Goal: Task Accomplishment & Management: Use online tool/utility

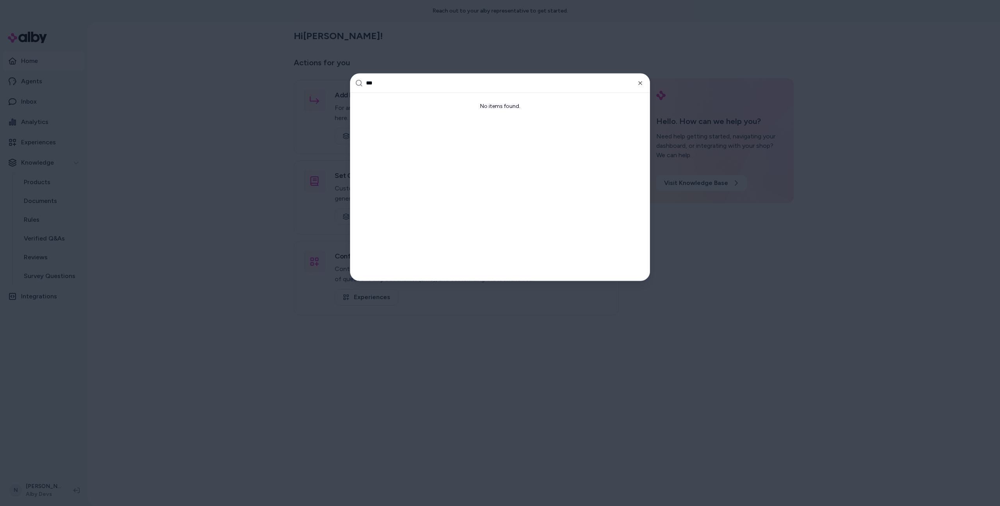
type input "****"
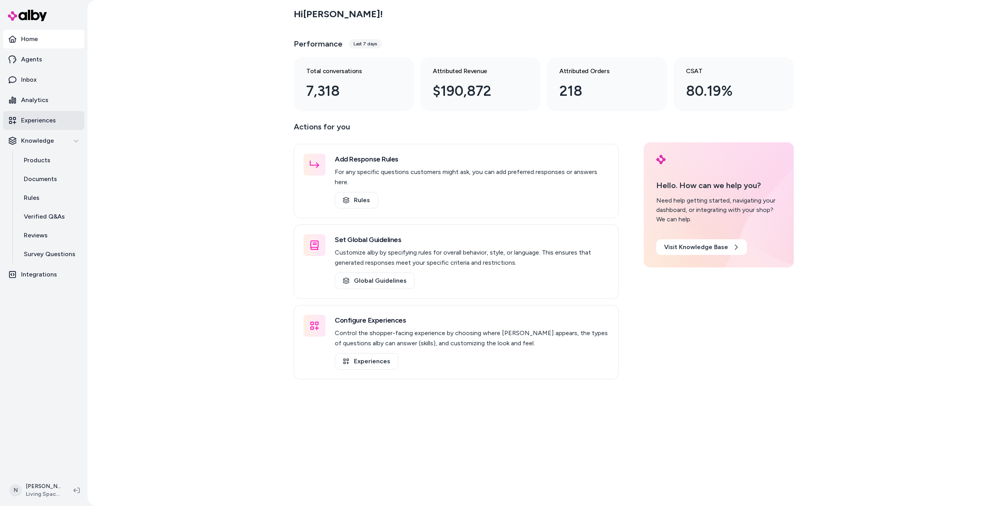
click at [60, 123] on link "Experiences" at bounding box center [43, 120] width 81 height 19
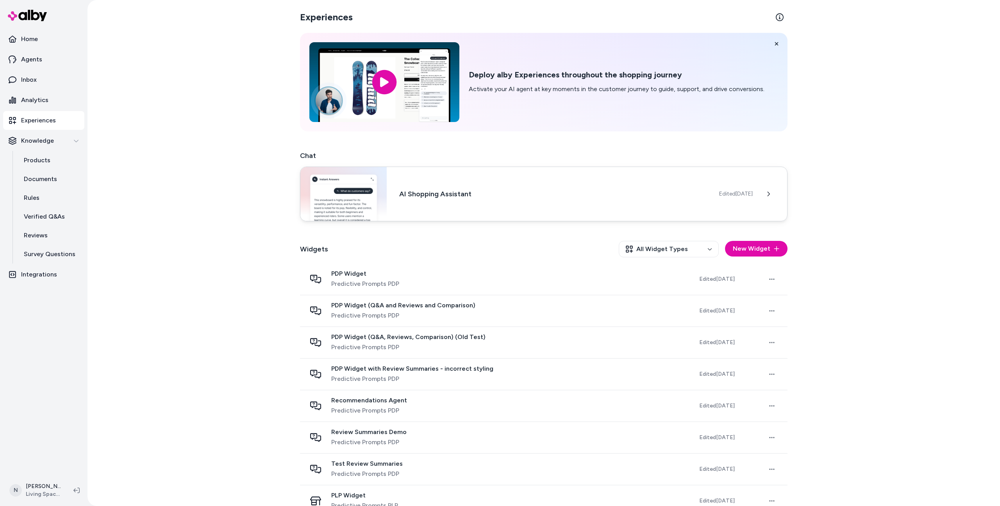
click at [457, 192] on h3 "AI Shopping Assistant" at bounding box center [553, 193] width 308 height 11
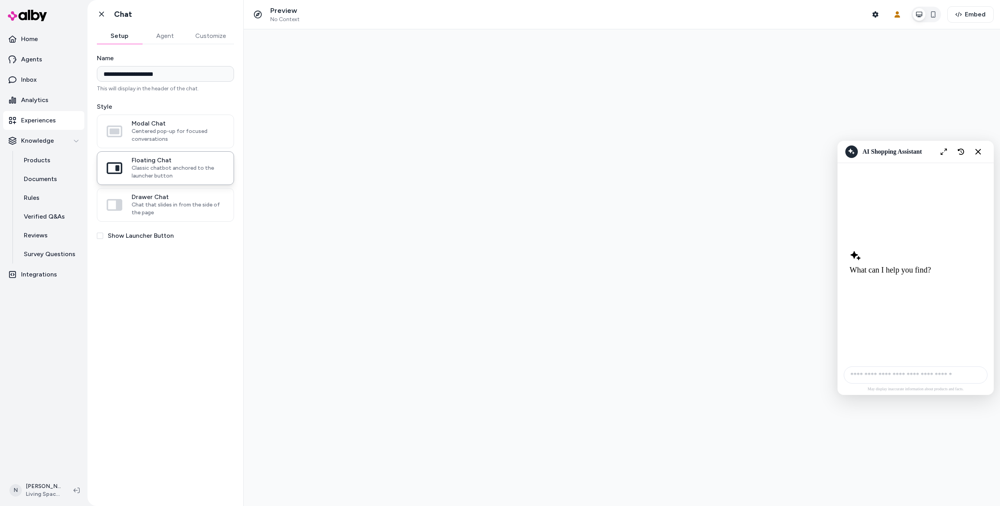
click at [164, 41] on button "Agent" at bounding box center [164, 36] width 45 height 16
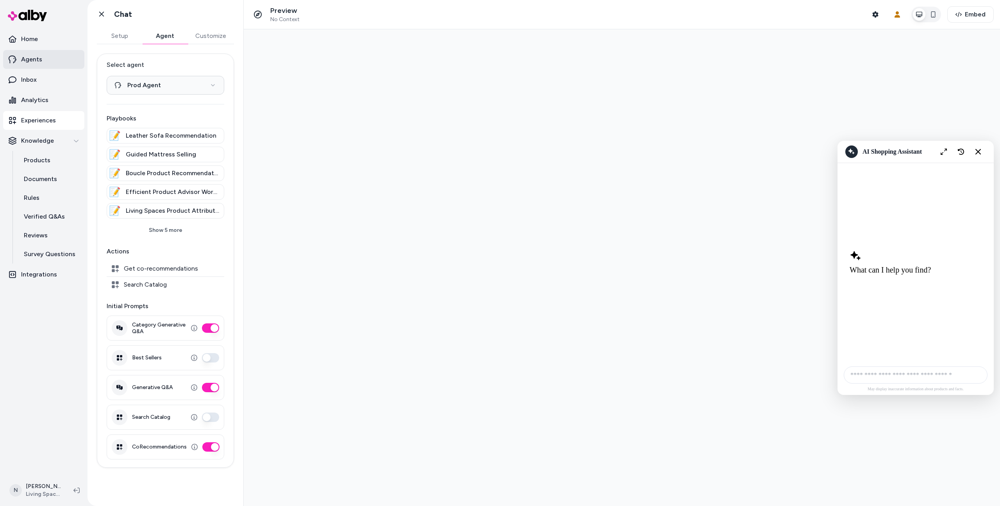
click at [52, 53] on link "Agents" at bounding box center [43, 59] width 81 height 19
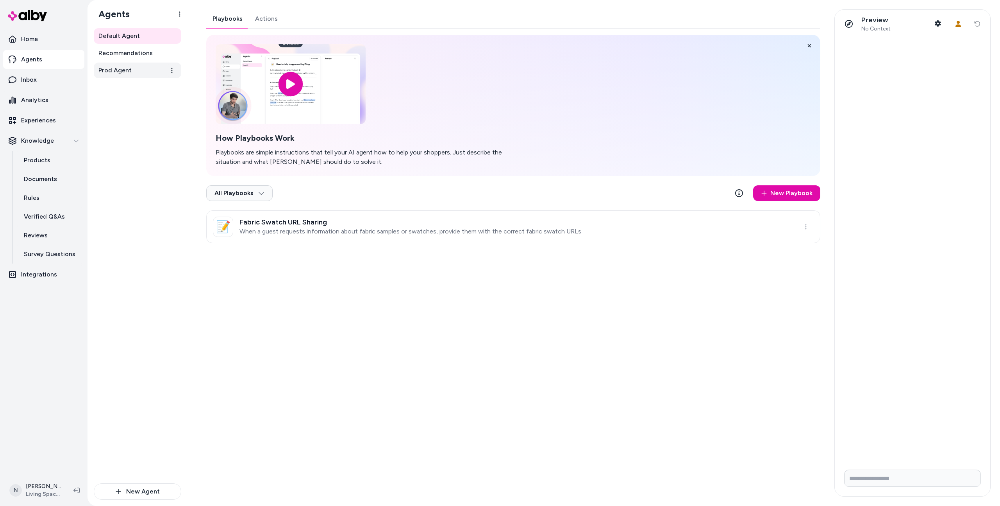
click at [135, 72] on link "Prod Agent" at bounding box center [138, 71] width 88 height 16
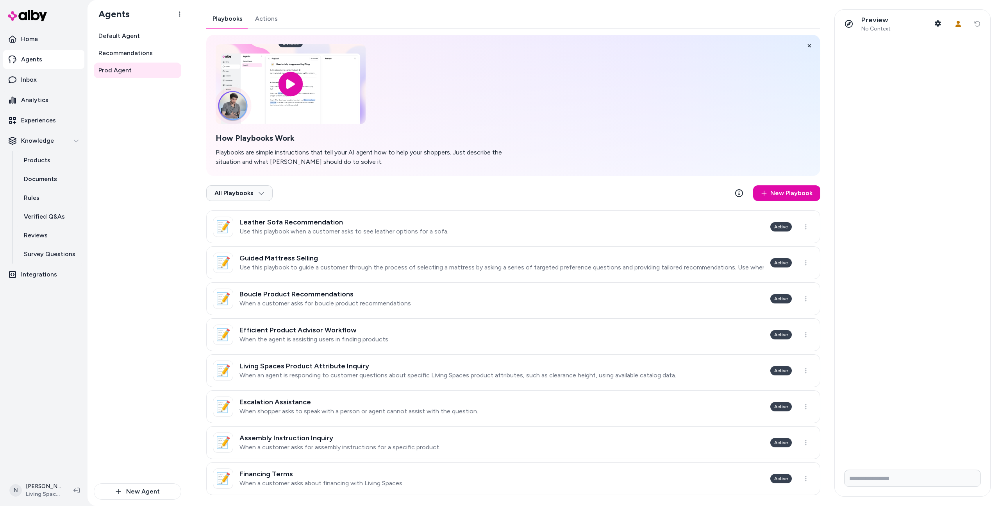
click at [268, 23] on button "Actions" at bounding box center [266, 18] width 35 height 19
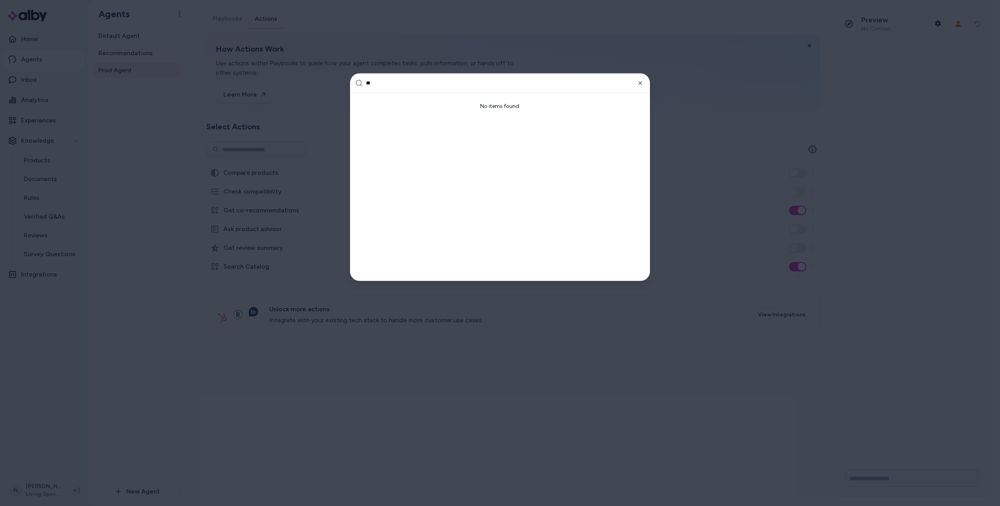
type input "*"
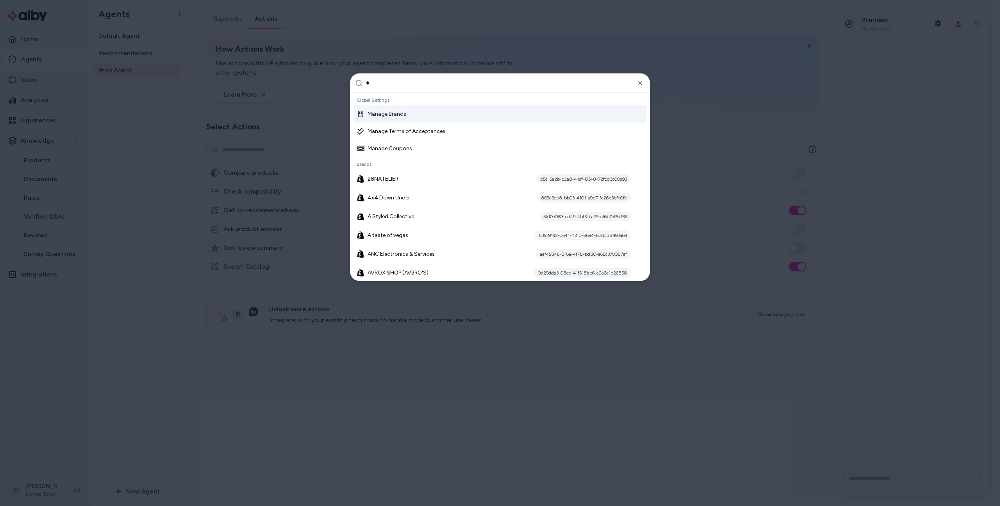
scroll to position [39, 0]
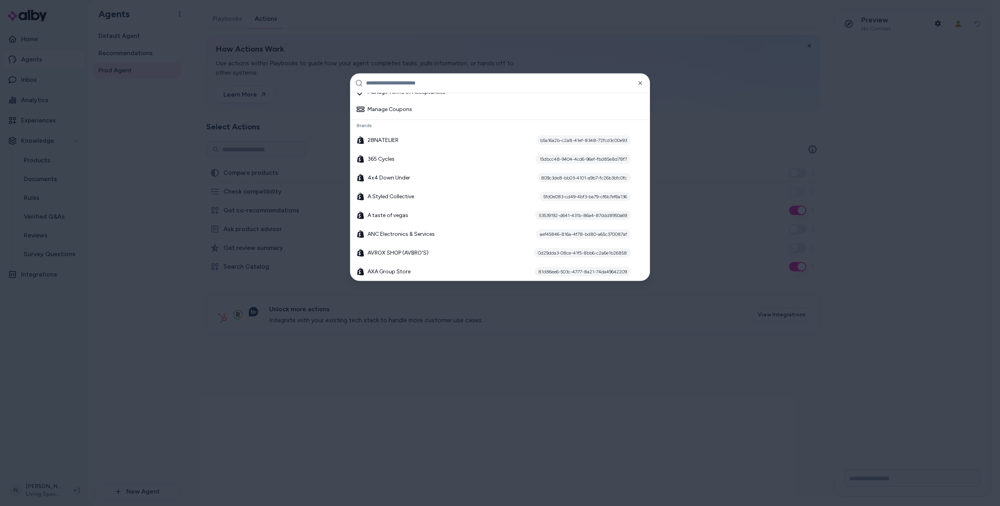
type input "********"
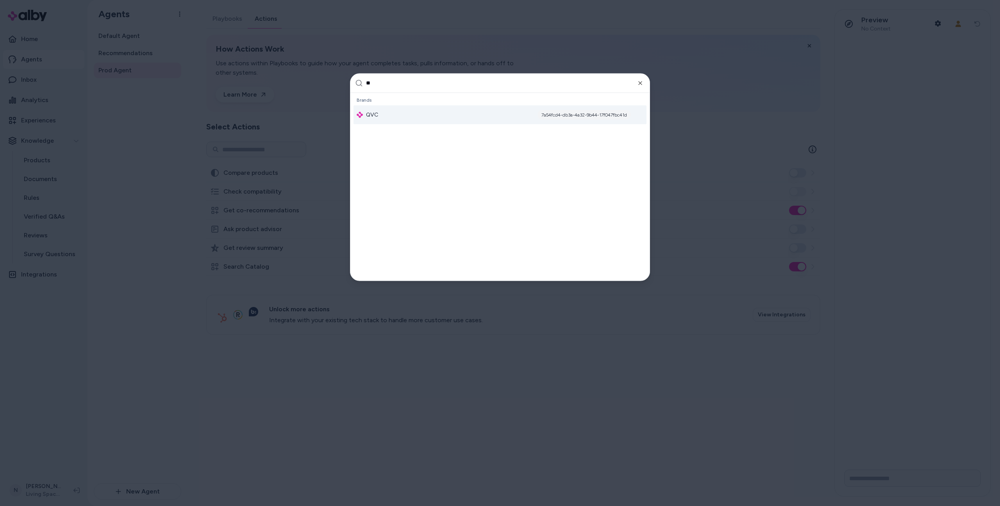
type input "***"
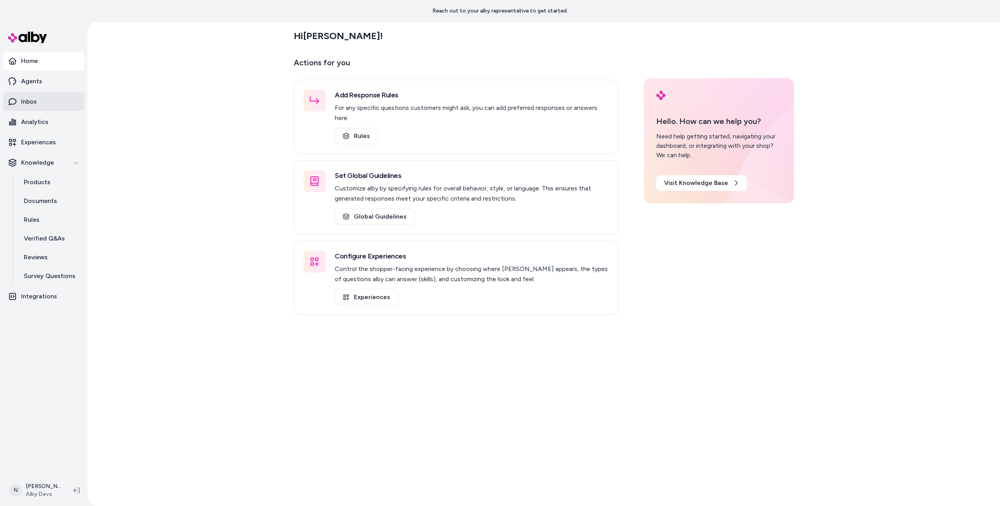
click at [35, 95] on link "Inbox" at bounding box center [43, 101] width 81 height 19
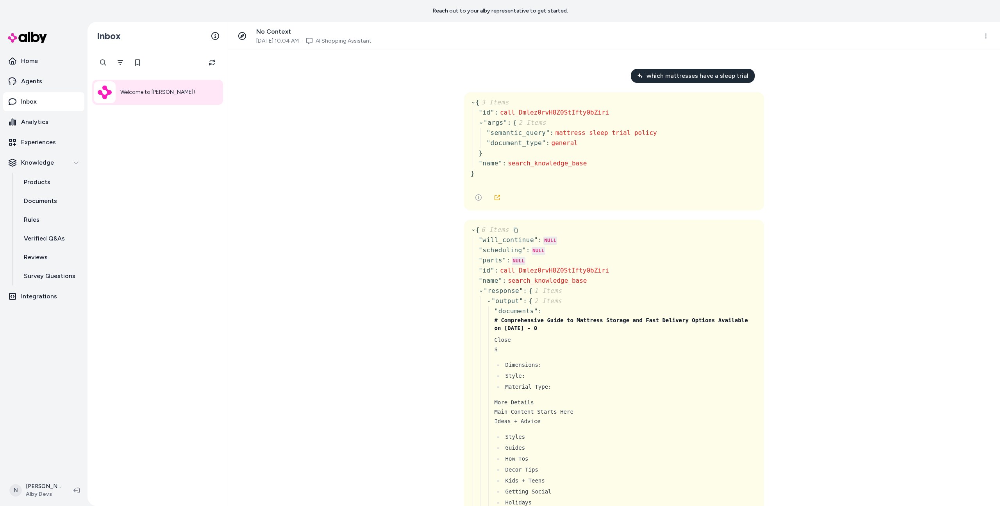
click at [471, 231] on icon at bounding box center [473, 229] width 5 height 5
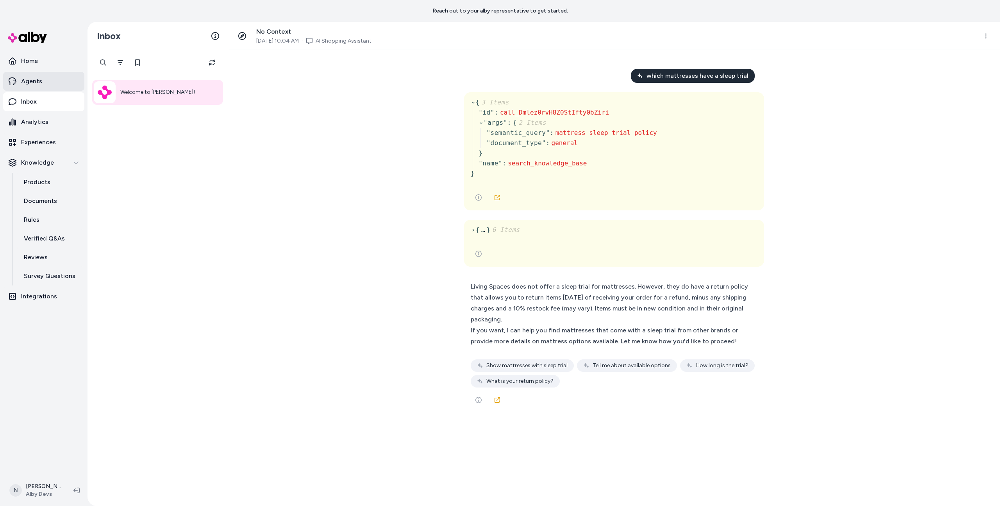
click at [55, 80] on link "Agents" at bounding box center [43, 81] width 81 height 19
click at [544, 166] on span "search_knowledge_base" at bounding box center [547, 162] width 79 height 7
copy span "search_knowledge_base"
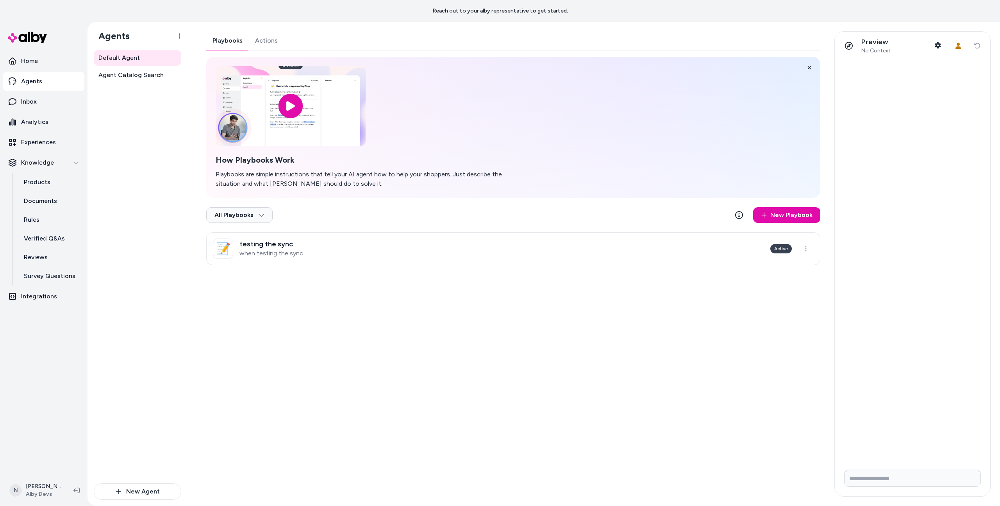
click at [266, 24] on div "Default Agent Playbooks Actions How Playbooks Work Playbooks are simple instruc…" at bounding box center [594, 264] width 813 height 484
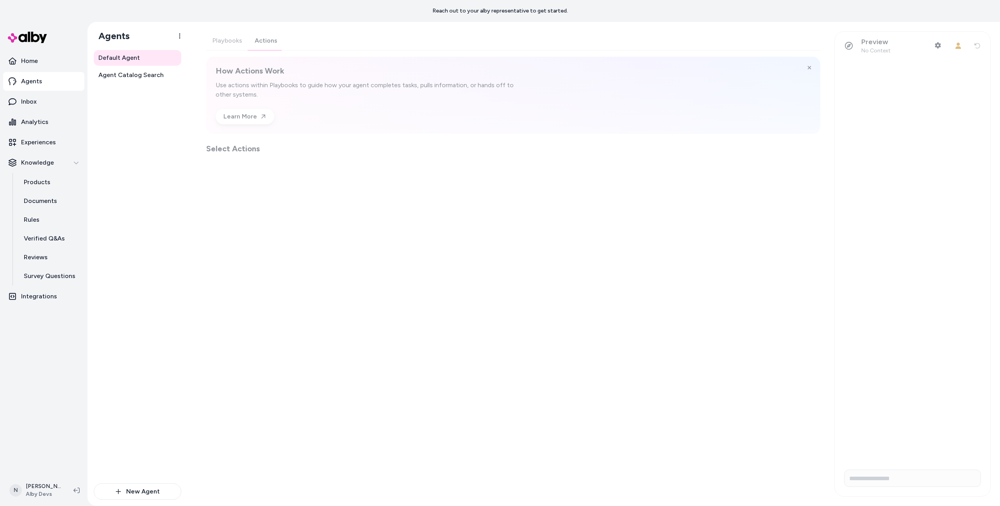
click at [266, 39] on div "Playbooks Actions How Actions Work Use actions within Playbooks to guide how yo…" at bounding box center [513, 92] width 614 height 123
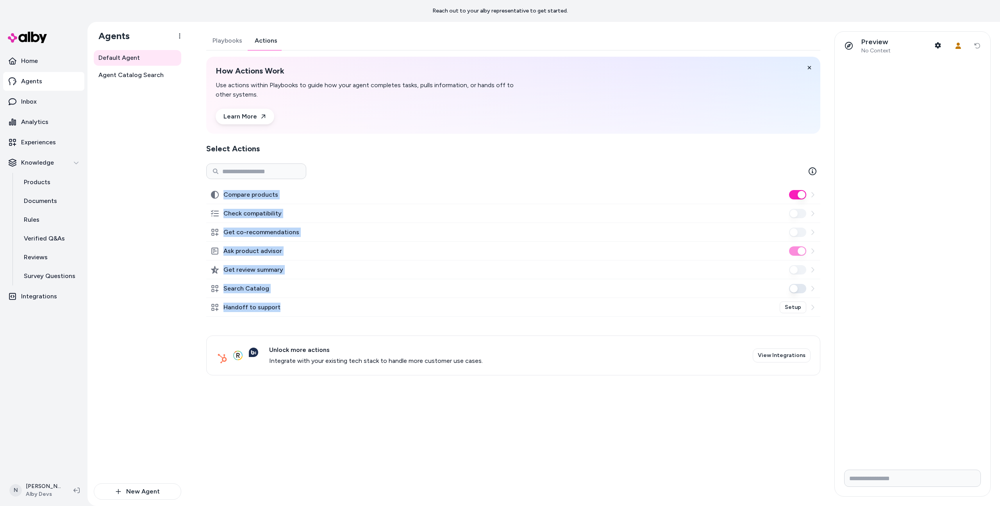
drag, startPoint x: 280, startPoint y: 307, endPoint x: 226, endPoint y: 188, distance: 131.2
click at [226, 188] on div "Compare products Check compatibility Get co-recommendations Ask product advisor…" at bounding box center [513, 280] width 614 height 190
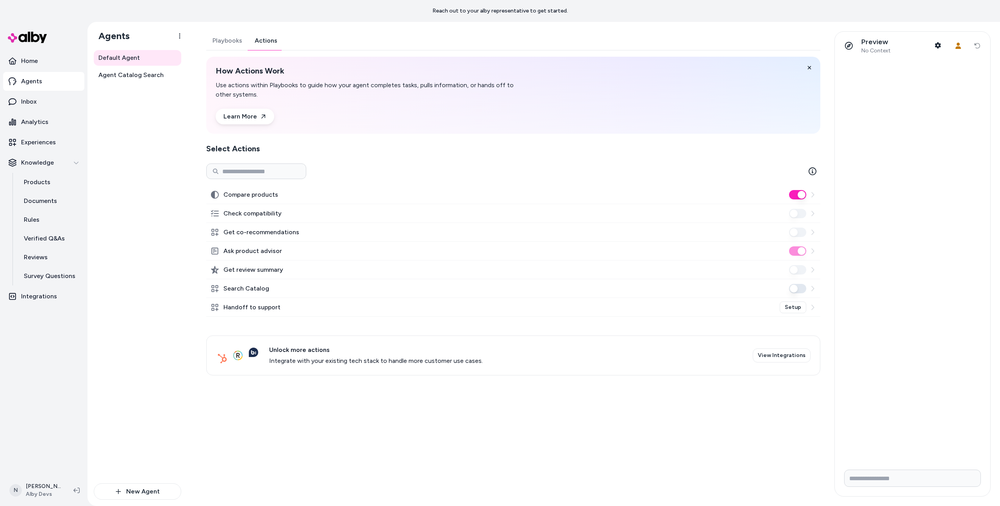
click at [175, 263] on div "Default Agent Agent Catalog Search" at bounding box center [138, 266] width 88 height 433
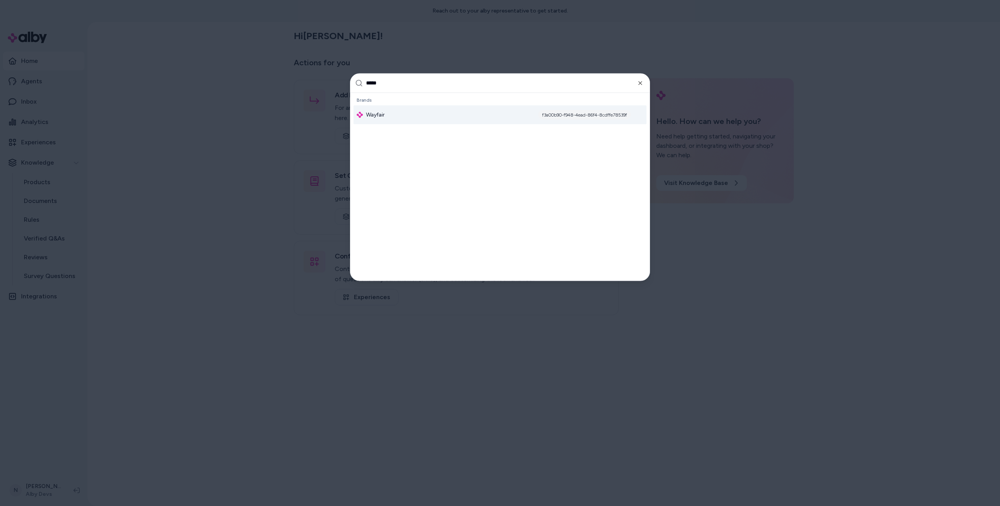
type input "******"
